Goal: Obtain resource: Download file/media

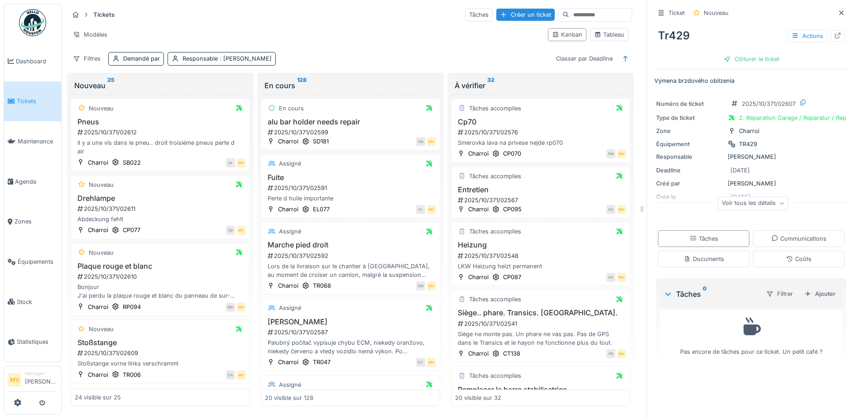
scroll to position [181, 0]
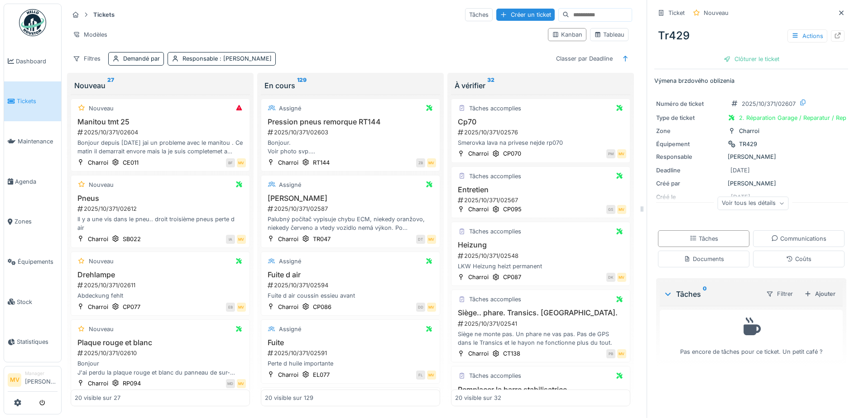
drag, startPoint x: 829, startPoint y: 12, endPoint x: 822, endPoint y: 15, distance: 7.5
click at [837, 12] on icon at bounding box center [840, 13] width 7 height 6
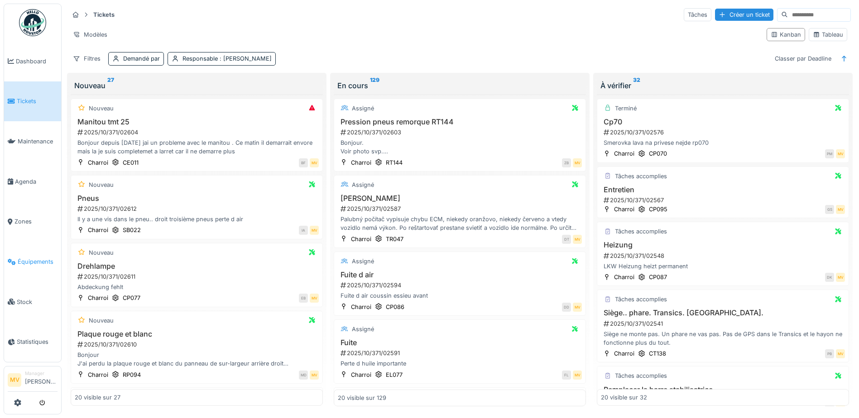
drag, startPoint x: 44, startPoint y: 262, endPoint x: 48, endPoint y: 255, distance: 7.5
click at [44, 260] on span "Équipements" at bounding box center [38, 262] width 40 height 9
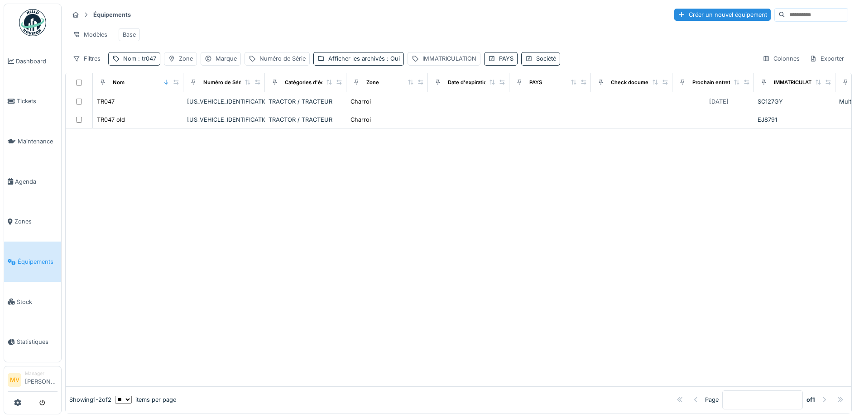
click at [151, 62] on span ": tr047" at bounding box center [146, 58] width 20 height 7
click at [159, 105] on input "*****" at bounding box center [157, 109] width 90 height 19
type input "*"
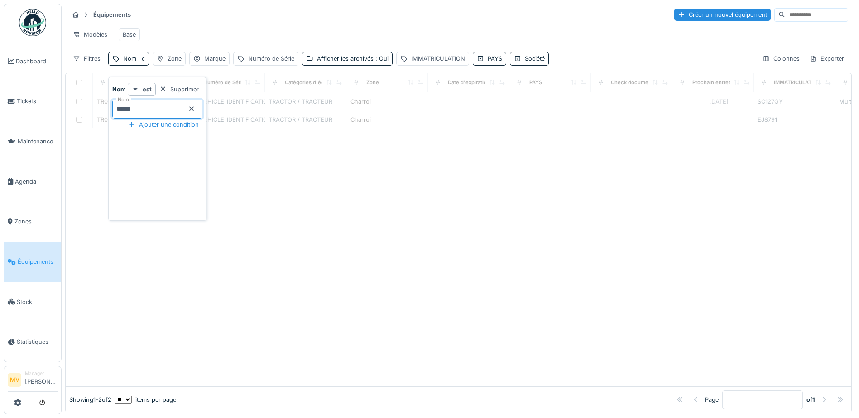
type input "*****"
click at [349, 216] on div at bounding box center [458, 258] width 785 height 258
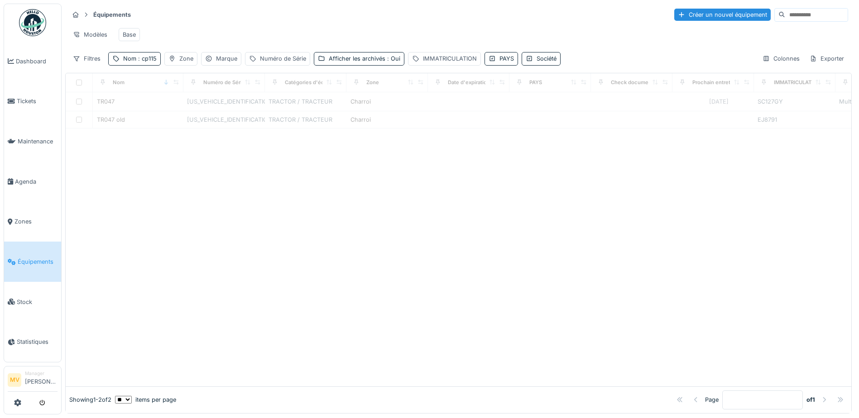
click at [220, 42] on div "Modèles Base" at bounding box center [458, 34] width 779 height 20
click at [146, 62] on div "Équipements Créer un nouvel équipement Modèles Base Filtres Nom : cp115 Zone Ma…" at bounding box center [458, 37] width 786 height 66
click at [147, 65] on div "Nom : c" at bounding box center [128, 58] width 41 height 13
click at [164, 110] on input "*****" at bounding box center [157, 109] width 90 height 19
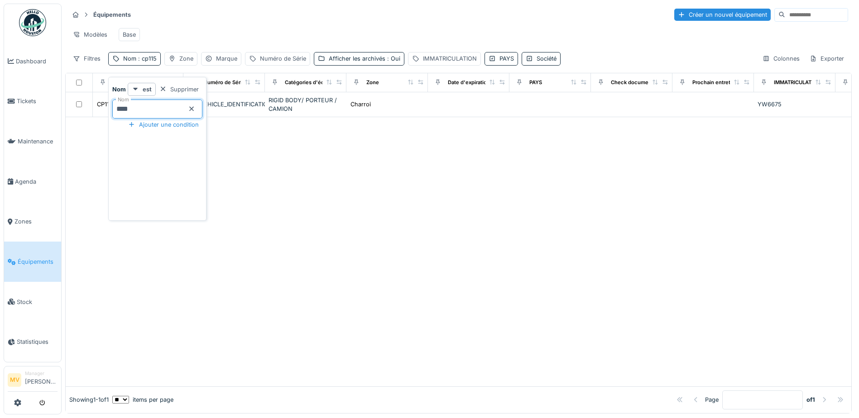
type input "*****"
click at [248, 171] on div at bounding box center [458, 251] width 785 height 269
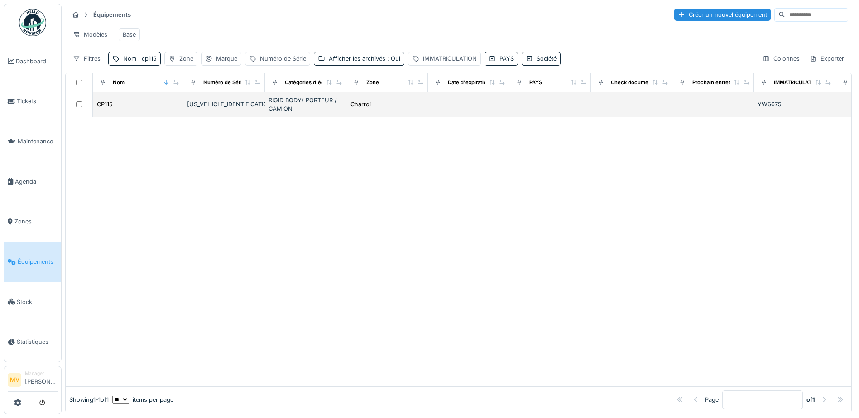
click at [228, 107] on div "YV2RTY0C2SB516767" at bounding box center [224, 104] width 74 height 9
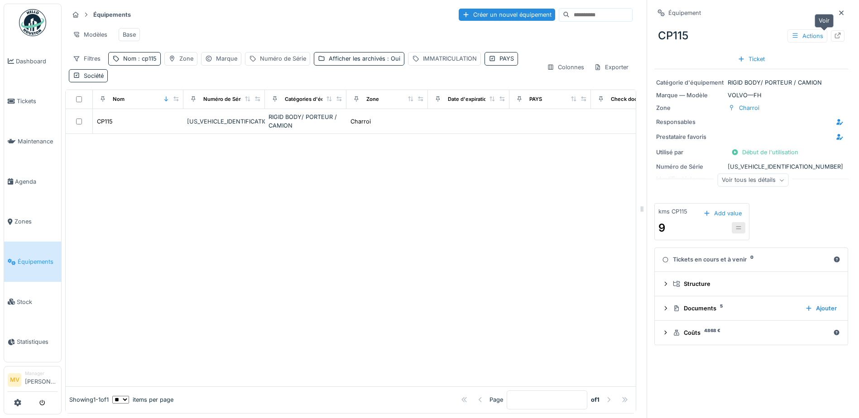
click at [835, 38] on icon at bounding box center [838, 36] width 6 height 6
click at [142, 62] on span ": cp115" at bounding box center [146, 58] width 20 height 7
click at [147, 110] on input "*****" at bounding box center [157, 109] width 90 height 19
type input "*****"
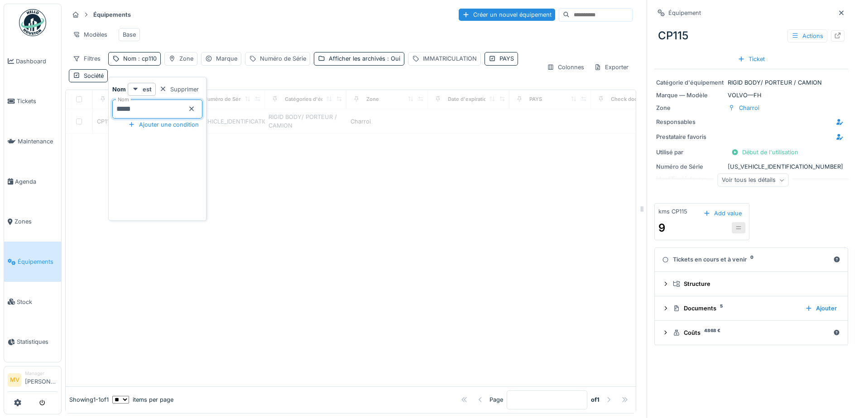
click at [271, 29] on div "Modèles Base" at bounding box center [351, 34] width 564 height 20
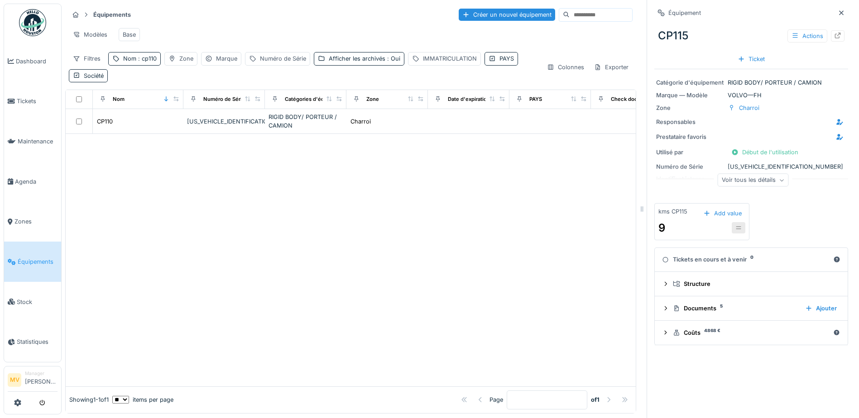
click at [382, 191] on div at bounding box center [351, 260] width 570 height 252
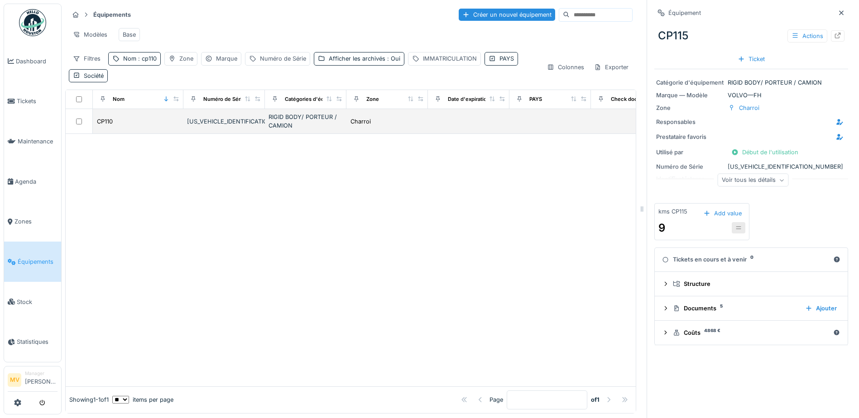
drag, startPoint x: 240, startPoint y: 133, endPoint x: 257, endPoint y: 134, distance: 17.2
click at [240, 132] on td "[US_VEHICLE_IDENTIFICATION_NUMBER]" at bounding box center [223, 121] width 81 height 25
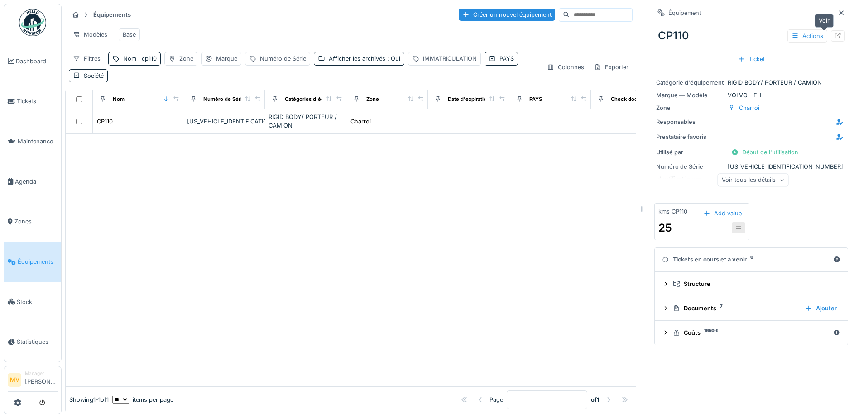
click at [834, 32] on div at bounding box center [837, 36] width 7 height 9
click at [712, 311] on div "Documents 7" at bounding box center [735, 308] width 125 height 9
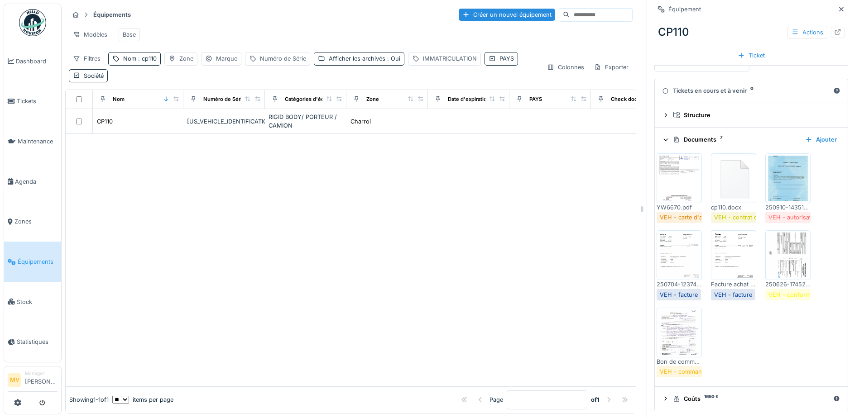
scroll to position [171, 0]
click at [787, 249] on img at bounding box center [787, 254] width 41 height 45
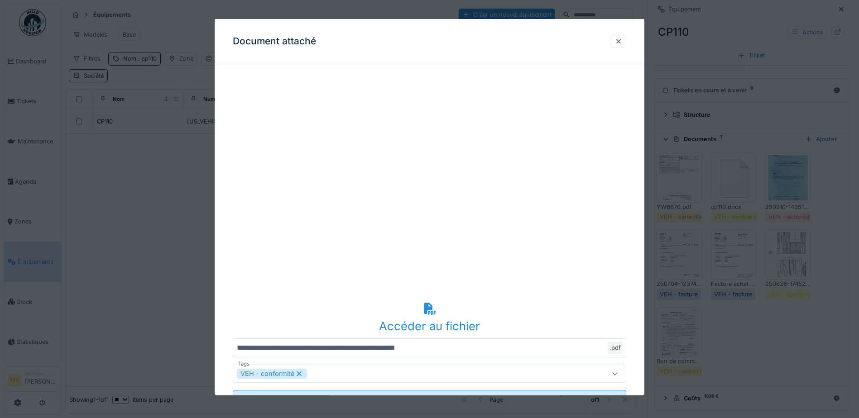
click at [134, 253] on div at bounding box center [429, 209] width 859 height 418
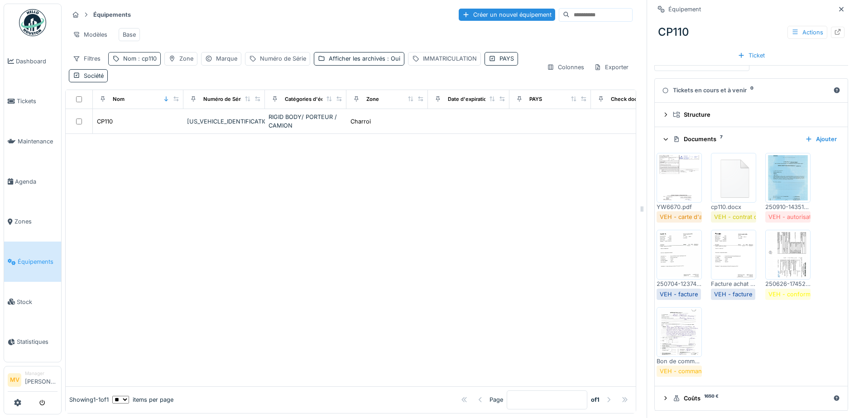
click at [151, 62] on span ": cp110" at bounding box center [146, 58] width 20 height 7
click at [177, 113] on input "*****" at bounding box center [157, 109] width 90 height 19
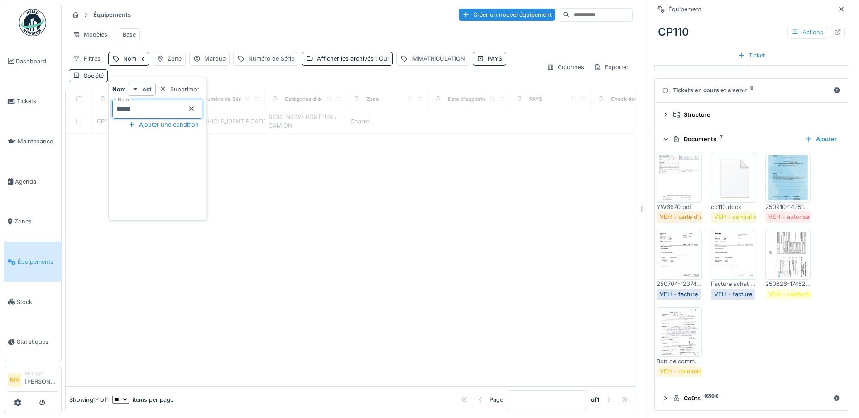
type input "*****"
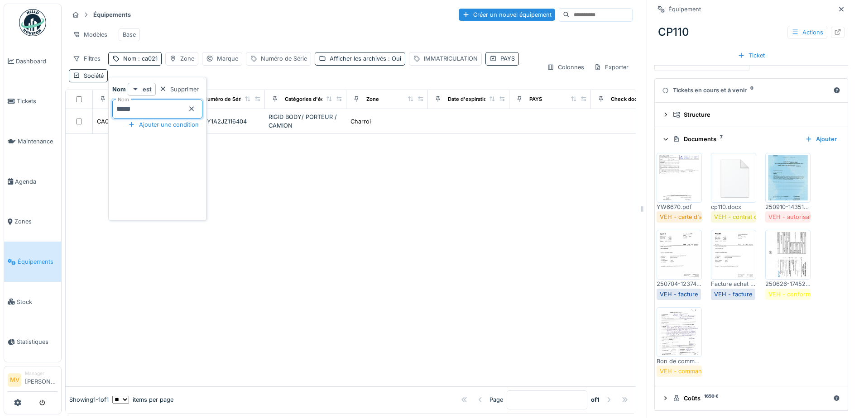
drag, startPoint x: 291, startPoint y: 183, endPoint x: 280, endPoint y: 163, distance: 22.3
click at [289, 179] on div at bounding box center [351, 260] width 570 height 252
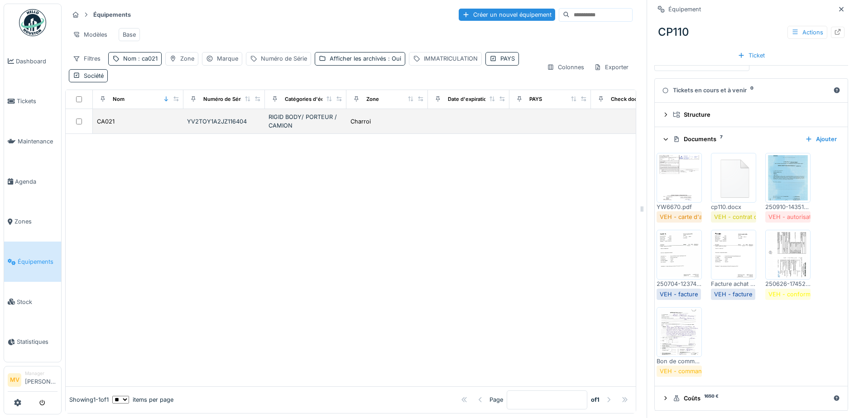
click at [240, 120] on td "YV2TOY1A2JZ116404" at bounding box center [223, 121] width 81 height 25
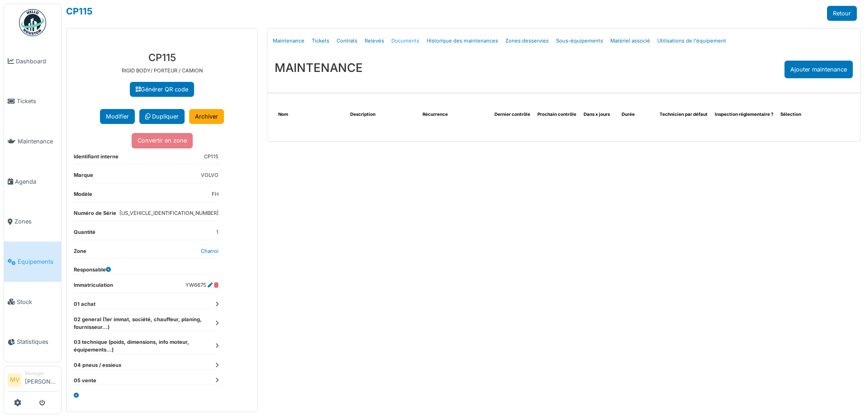
click at [406, 42] on link "Documents" at bounding box center [405, 40] width 35 height 21
select select "***"
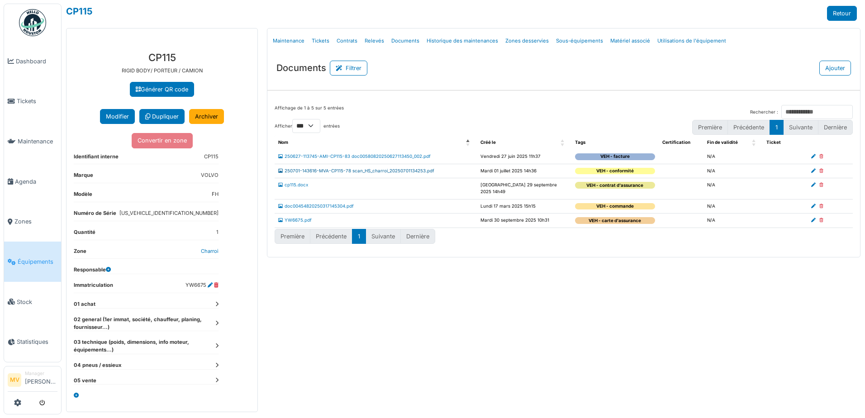
click at [370, 168] on link "250701-143616-MVA-CP115-78 scan_HS_charroi_20250701134253.pdf" at bounding box center [356, 170] width 156 height 5
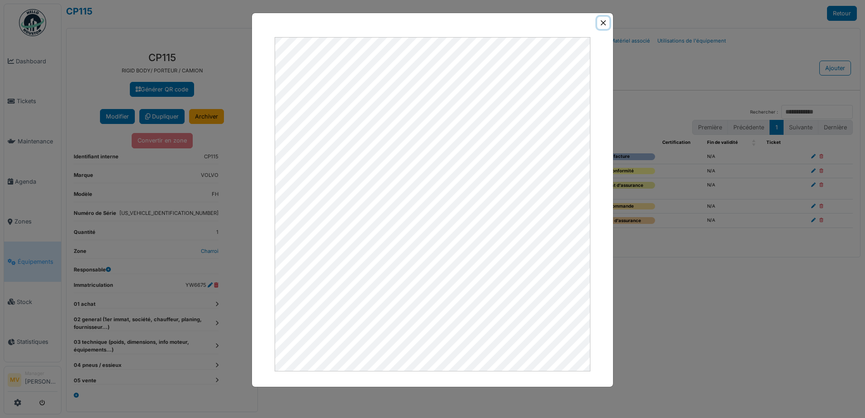
click at [601, 22] on button "Close" at bounding box center [603, 23] width 12 height 12
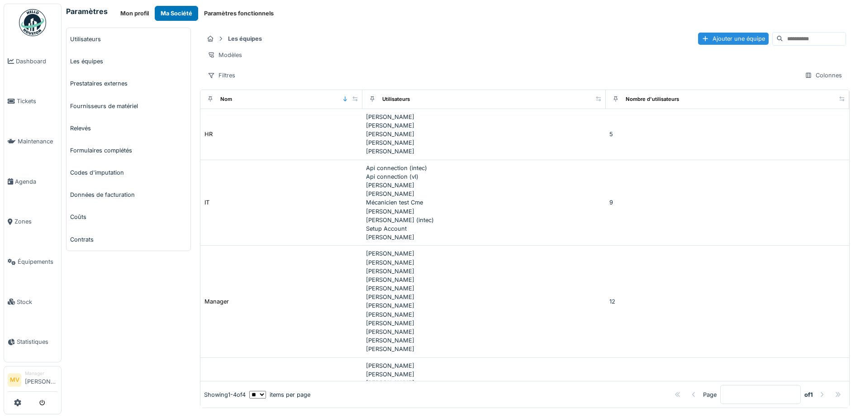
scroll to position [82, 0]
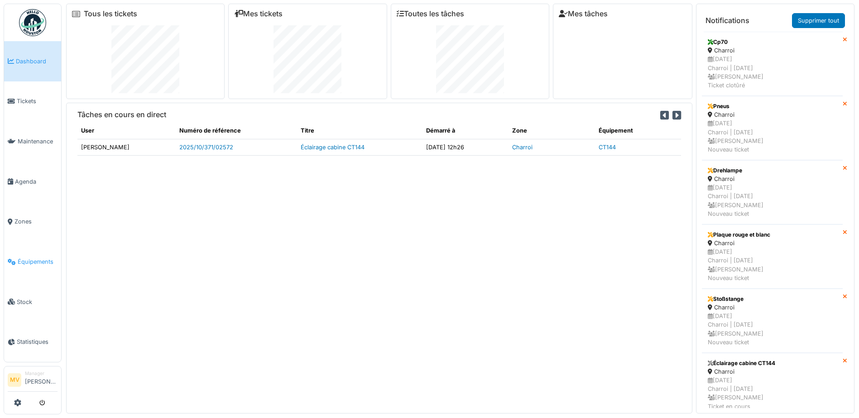
click at [47, 259] on span "Équipements" at bounding box center [38, 262] width 40 height 9
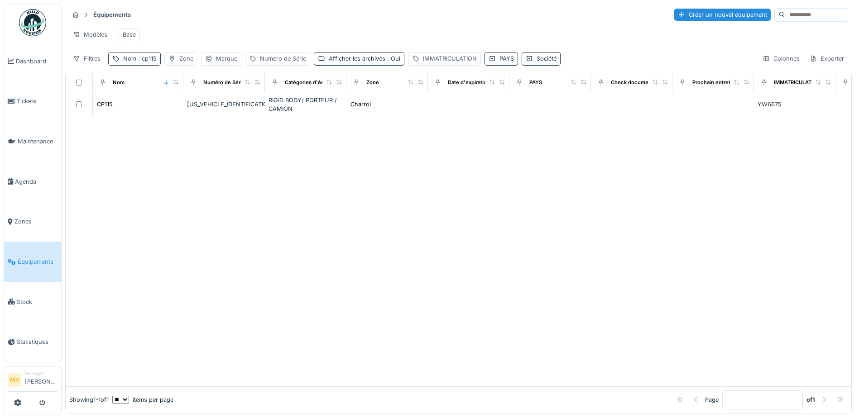
click at [149, 62] on span ": cp115" at bounding box center [146, 58] width 20 height 7
click at [158, 107] on input "*****" at bounding box center [157, 109] width 90 height 19
type input "*"
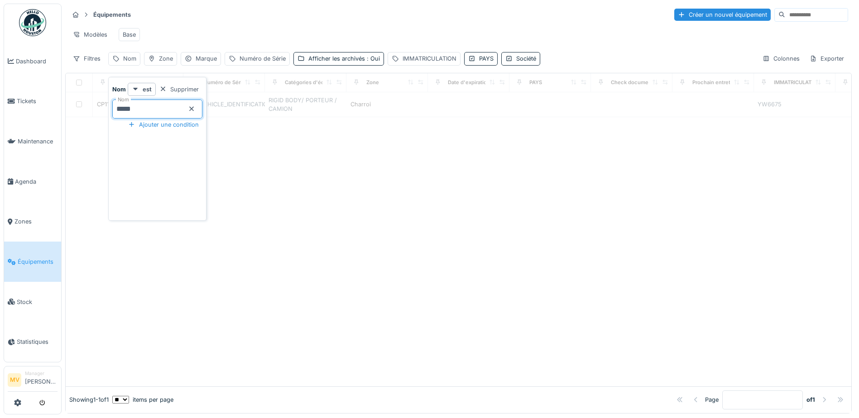
type input "*****"
click at [345, 40] on div "Modèles Base" at bounding box center [458, 34] width 779 height 20
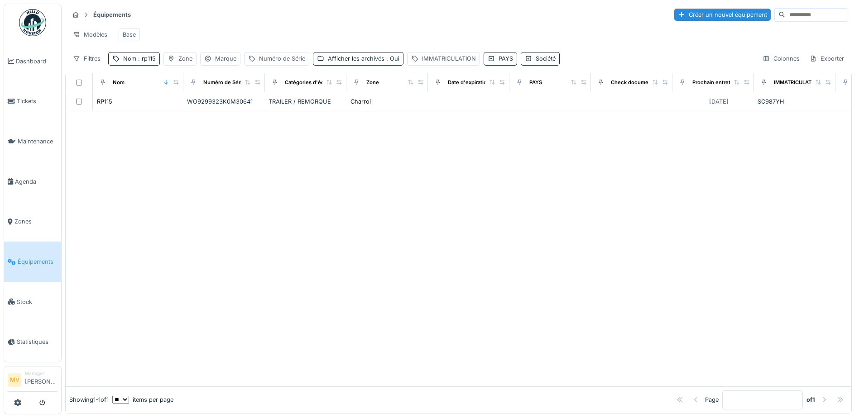
click at [239, 106] on div "WO9299323K0M30641" at bounding box center [224, 101] width 74 height 9
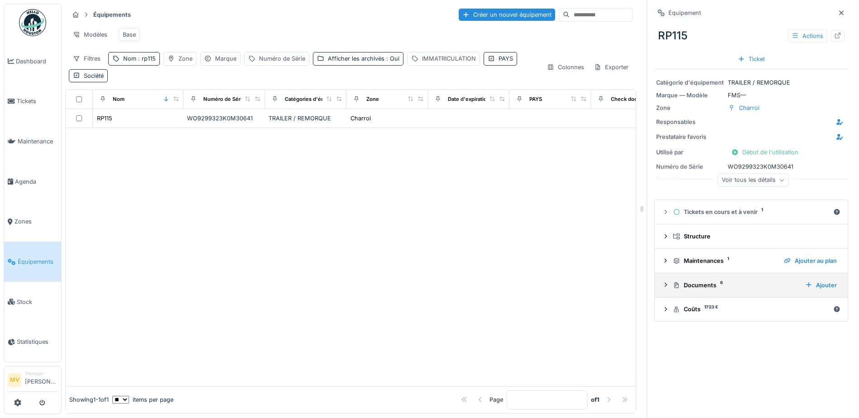
click at [706, 282] on div "Documents 6" at bounding box center [735, 285] width 125 height 9
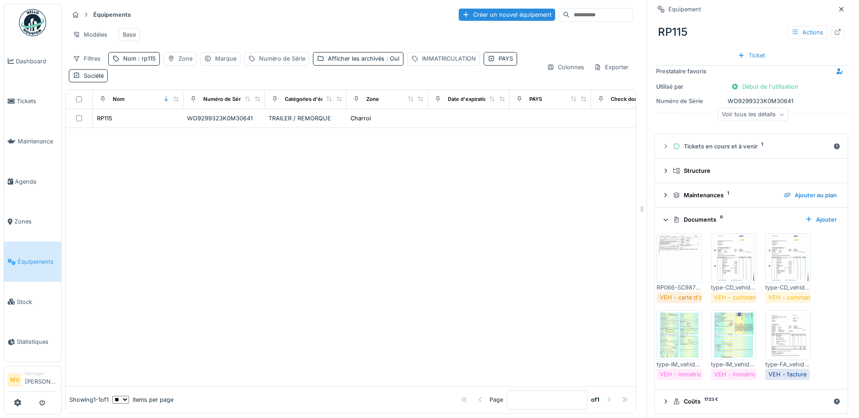
scroll to position [70, 0]
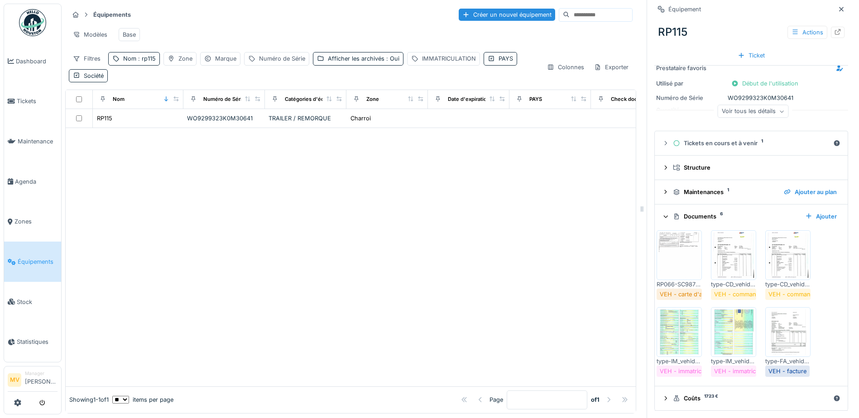
click at [683, 341] on img at bounding box center [679, 332] width 41 height 45
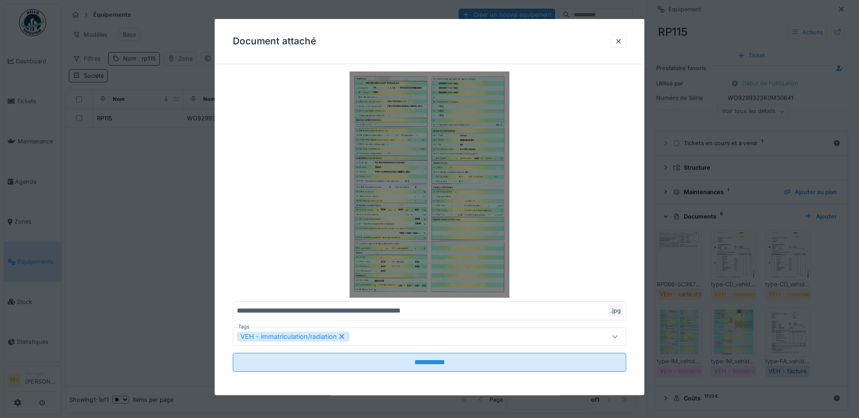
click at [431, 197] on img at bounding box center [429, 185] width 393 height 226
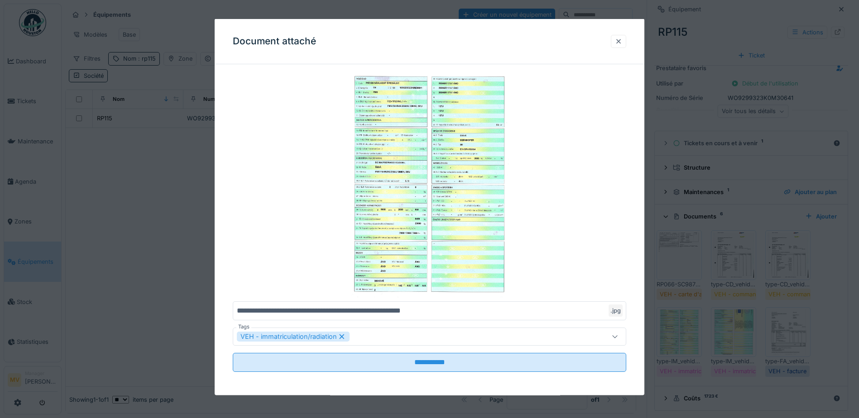
click at [619, 46] on div at bounding box center [618, 40] width 15 height 13
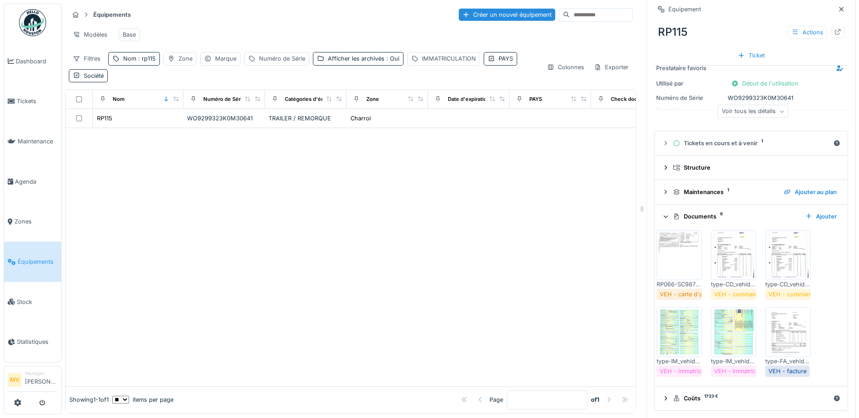
scroll to position [68, 0]
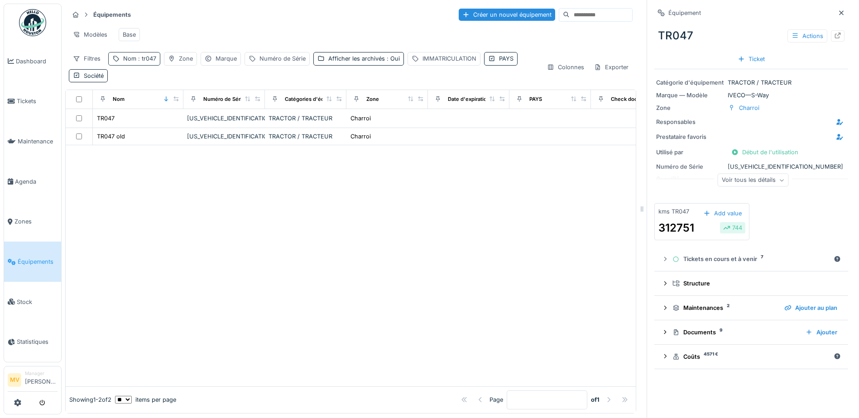
click at [125, 63] on div "Nom : tr047" at bounding box center [139, 58] width 33 height 9
click at [165, 108] on input "*****" at bounding box center [157, 109] width 90 height 19
type input "*"
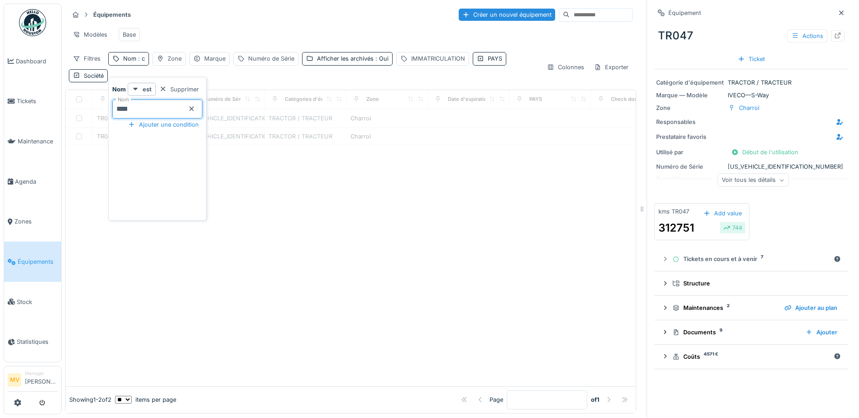
type input "*****"
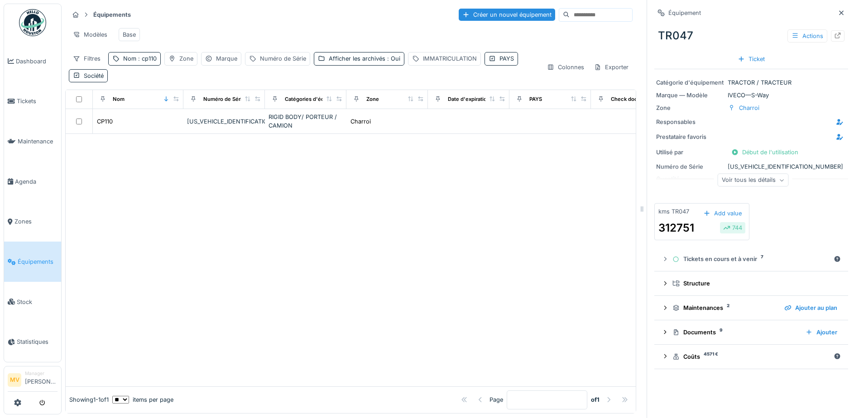
drag, startPoint x: 435, startPoint y: 254, endPoint x: 368, endPoint y: 210, distance: 80.2
click at [434, 254] on div at bounding box center [351, 260] width 570 height 252
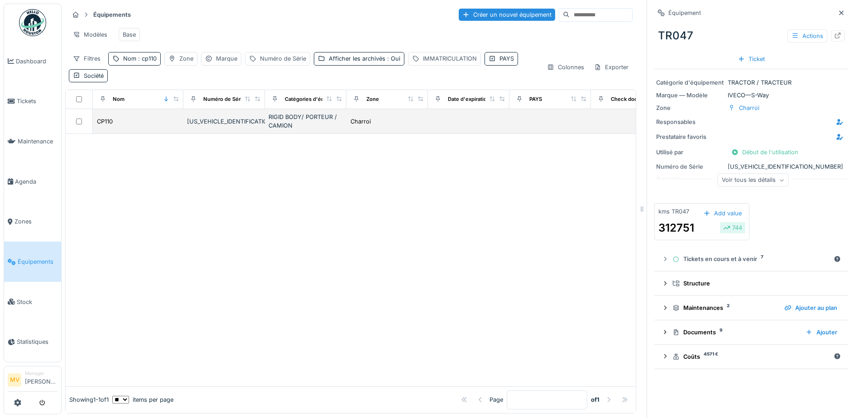
click at [230, 126] on div "[US_VEHICLE_IDENTIFICATION_NUMBER]" at bounding box center [224, 121] width 74 height 9
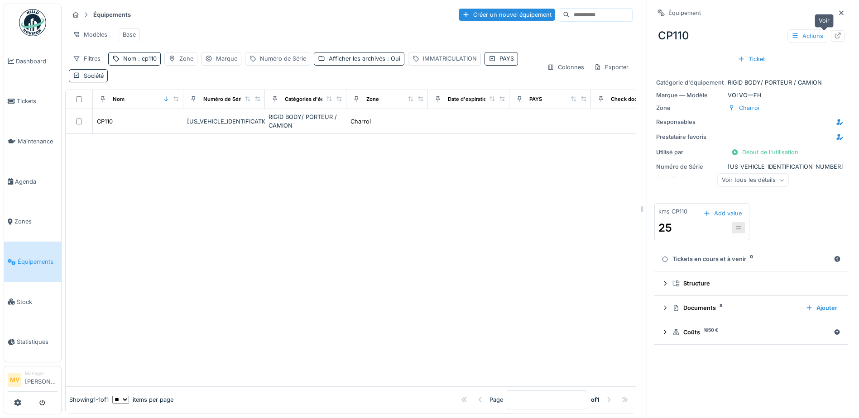
click at [834, 35] on icon at bounding box center [837, 36] width 7 height 6
click at [712, 310] on div "Documents 8" at bounding box center [735, 308] width 126 height 9
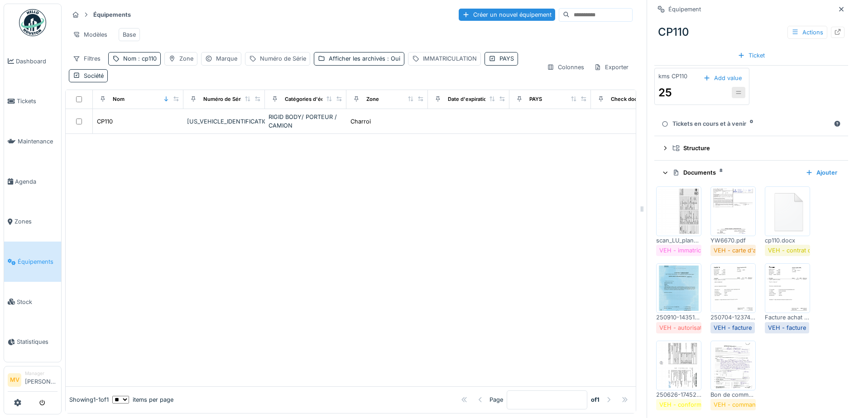
scroll to position [136, 0]
click at [685, 222] on img at bounding box center [678, 210] width 41 height 45
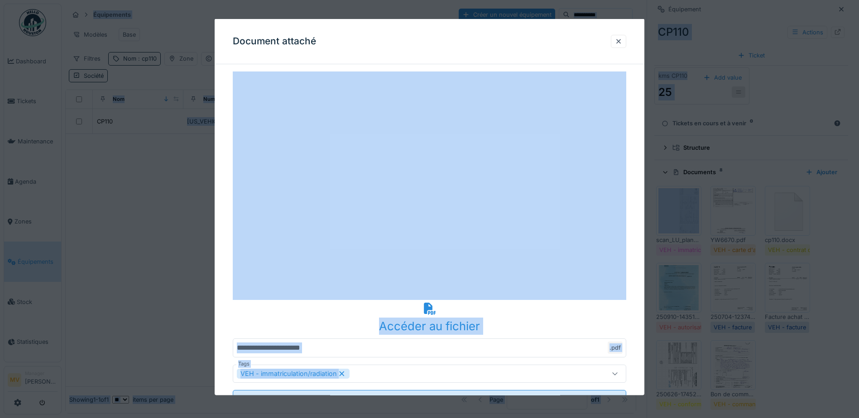
drag, startPoint x: 561, startPoint y: 33, endPoint x: 1392, endPoint y: 143, distance: 838.1
click at [858, 143] on html "Dashboard Tickets Maintenance [GEOGRAPHIC_DATA] Zones Équipements Stock Statist…" at bounding box center [429, 209] width 859 height 418
click at [457, 323] on div "Accéder au fichier" at bounding box center [429, 325] width 393 height 17
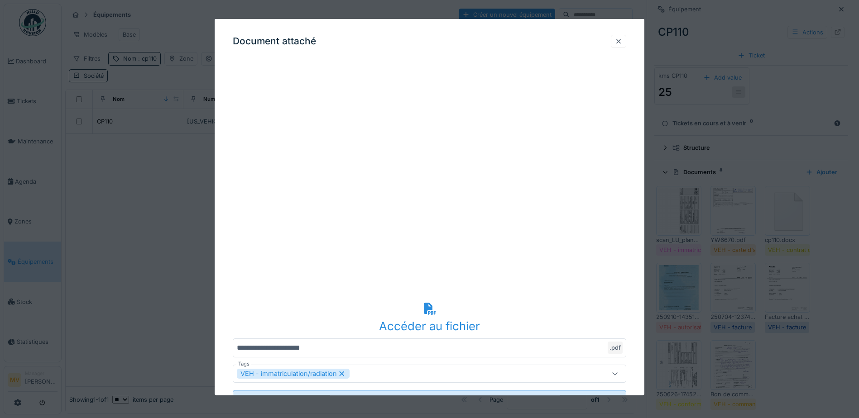
click at [626, 40] on div at bounding box center [618, 40] width 15 height 13
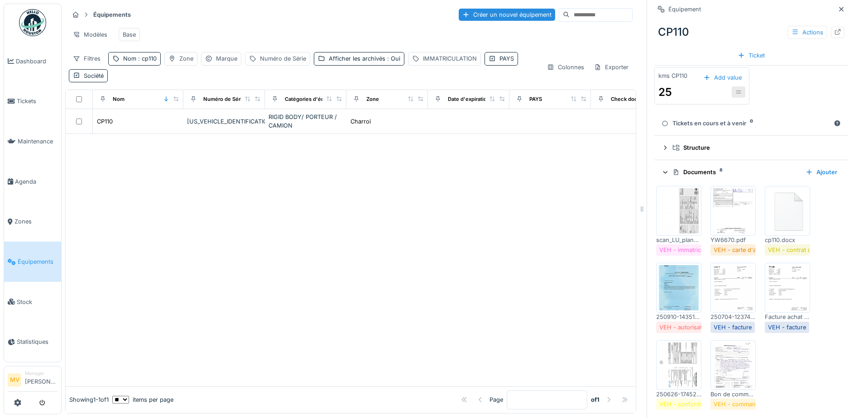
click at [837, 10] on icon at bounding box center [840, 9] width 7 height 6
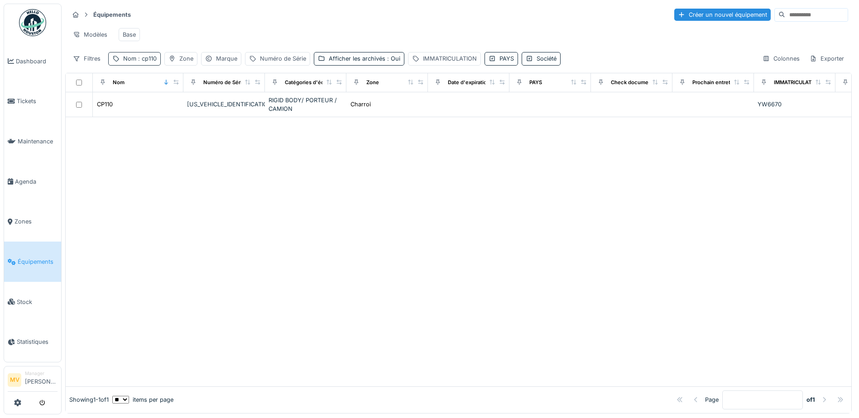
click at [160, 64] on div "Nom : cp110" at bounding box center [134, 58] width 53 height 13
drag, startPoint x: 121, startPoint y: 110, endPoint x: 131, endPoint y: 115, distance: 11.5
click at [122, 111] on input "*****" at bounding box center [157, 109] width 90 height 19
type input "*****"
click at [387, 162] on div at bounding box center [458, 248] width 785 height 275
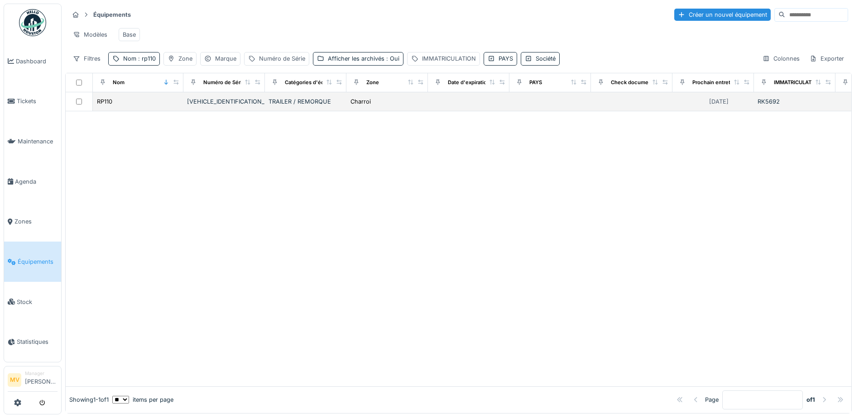
click at [218, 106] on div "[VEHICLE_IDENTIFICATION_NUMBER]" at bounding box center [224, 101] width 74 height 9
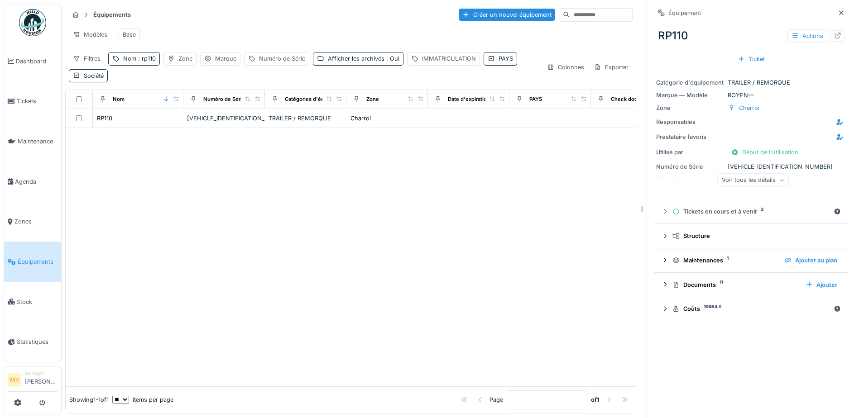
drag, startPoint x: 271, startPoint y: 110, endPoint x: 174, endPoint y: 87, distance: 100.1
click at [271, 105] on div at bounding box center [274, 99] width 13 height 11
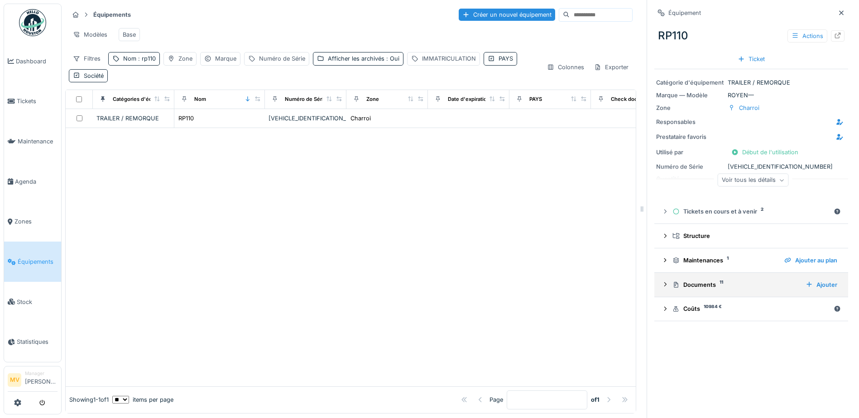
click at [711, 285] on div "Documents 11" at bounding box center [735, 285] width 126 height 9
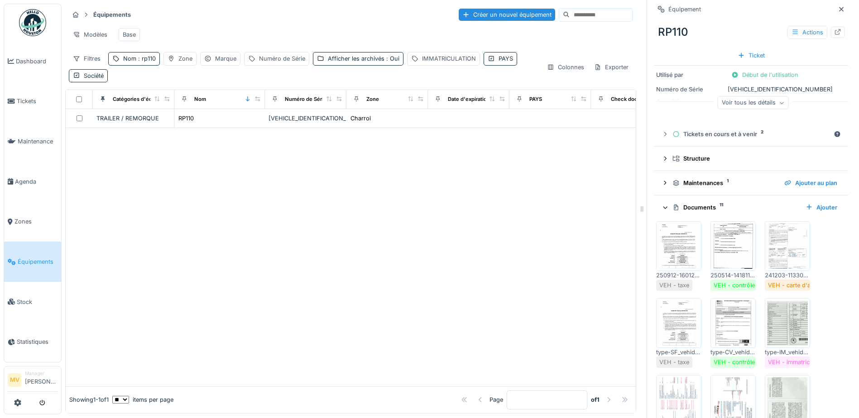
scroll to position [91, 0]
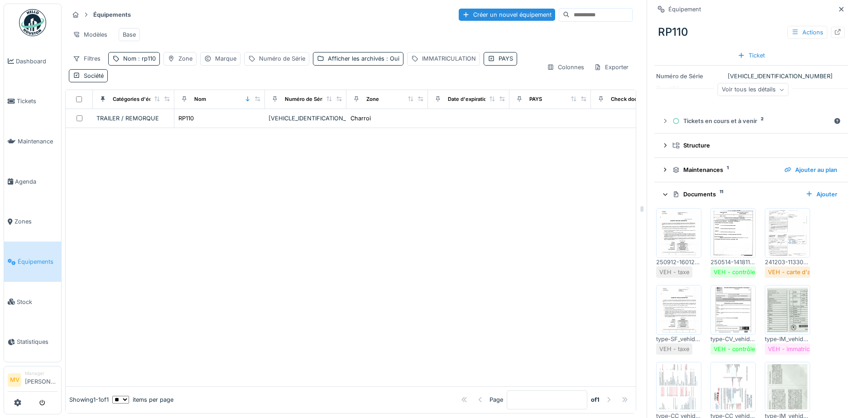
click at [790, 315] on img at bounding box center [787, 309] width 41 height 45
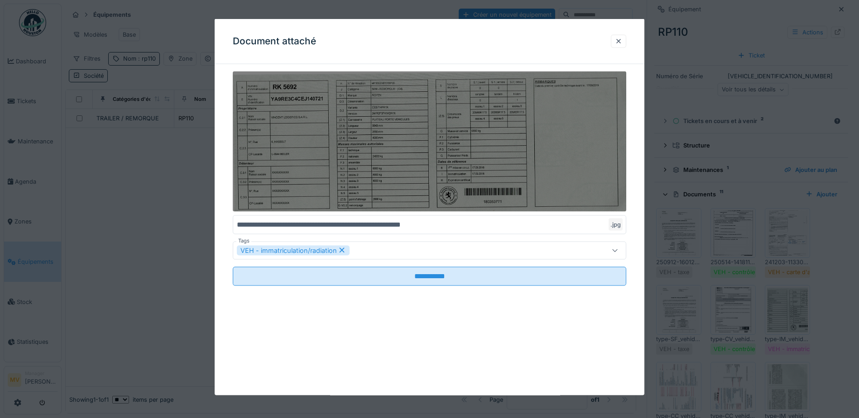
click at [540, 129] on img at bounding box center [429, 142] width 393 height 140
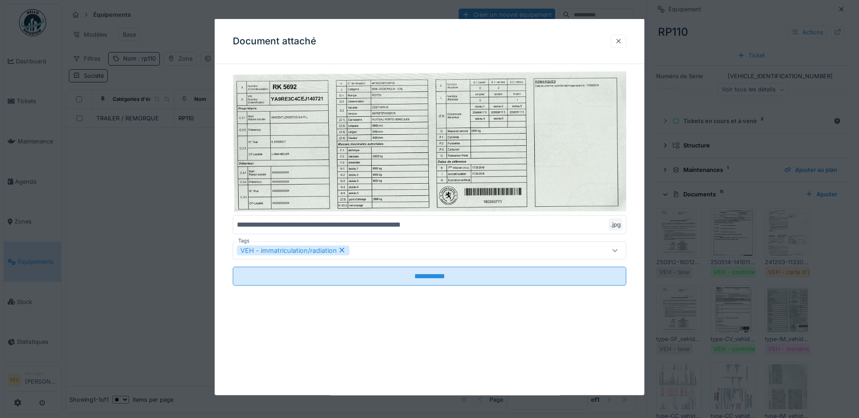
click at [622, 38] on div at bounding box center [618, 41] width 7 height 9
